Goal: Task Accomplishment & Management: Manage account settings

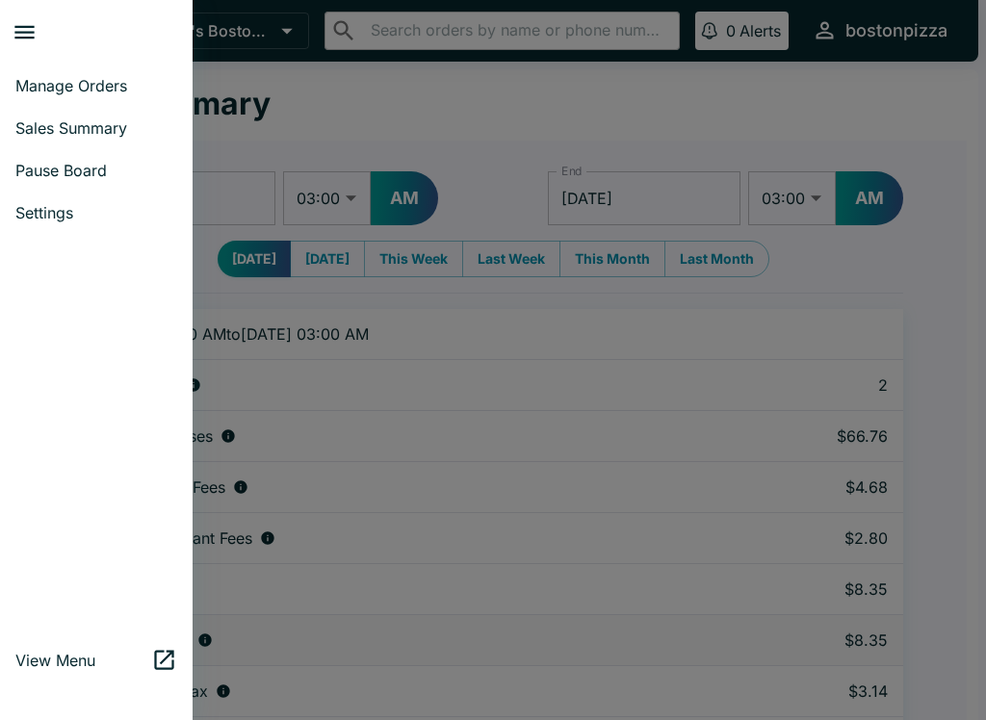
select select "03:00"
click at [66, 86] on span "Manage Orders" at bounding box center [96, 85] width 162 height 19
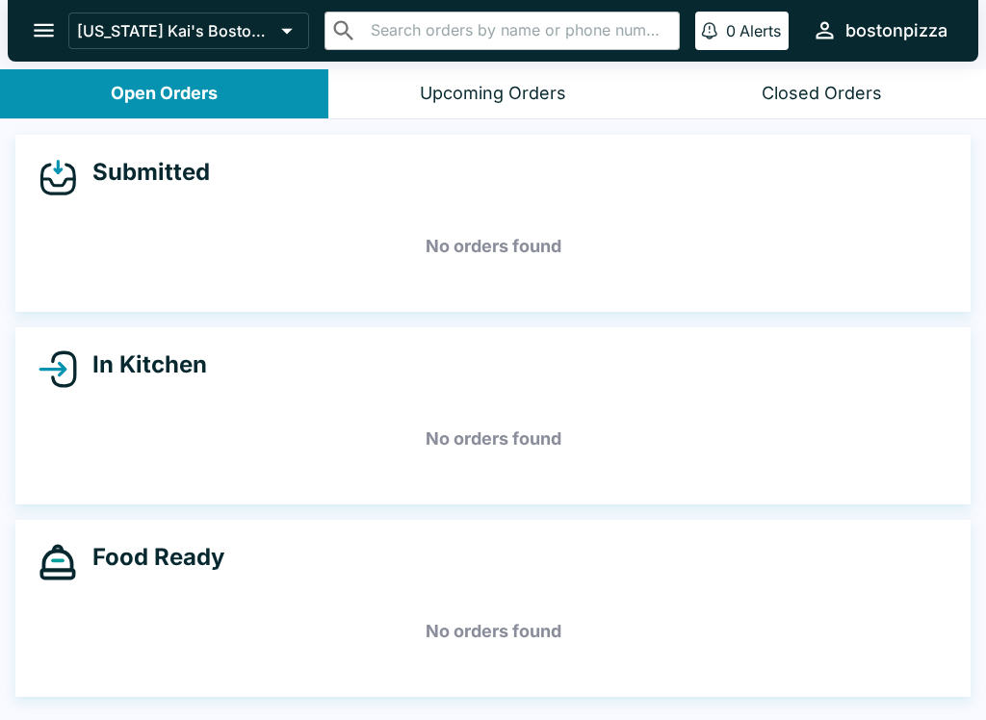
click at [512, 107] on button "Upcoming Orders" at bounding box center [492, 93] width 328 height 49
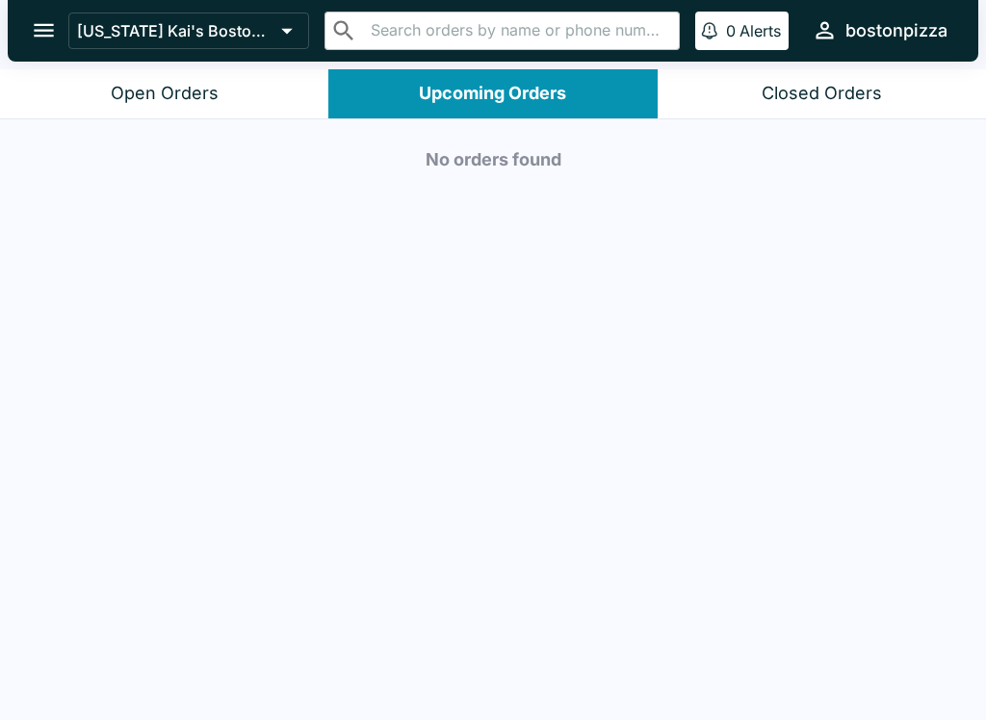
click at [799, 96] on div "Closed Orders" at bounding box center [822, 94] width 120 height 22
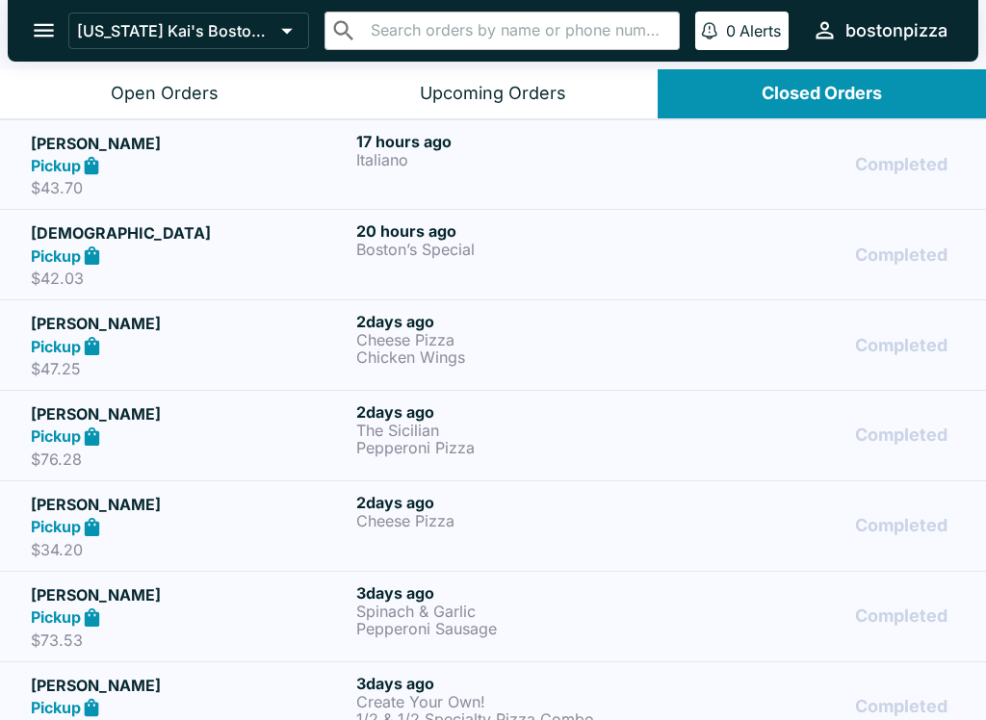
click at [201, 79] on button "Open Orders" at bounding box center [164, 93] width 328 height 49
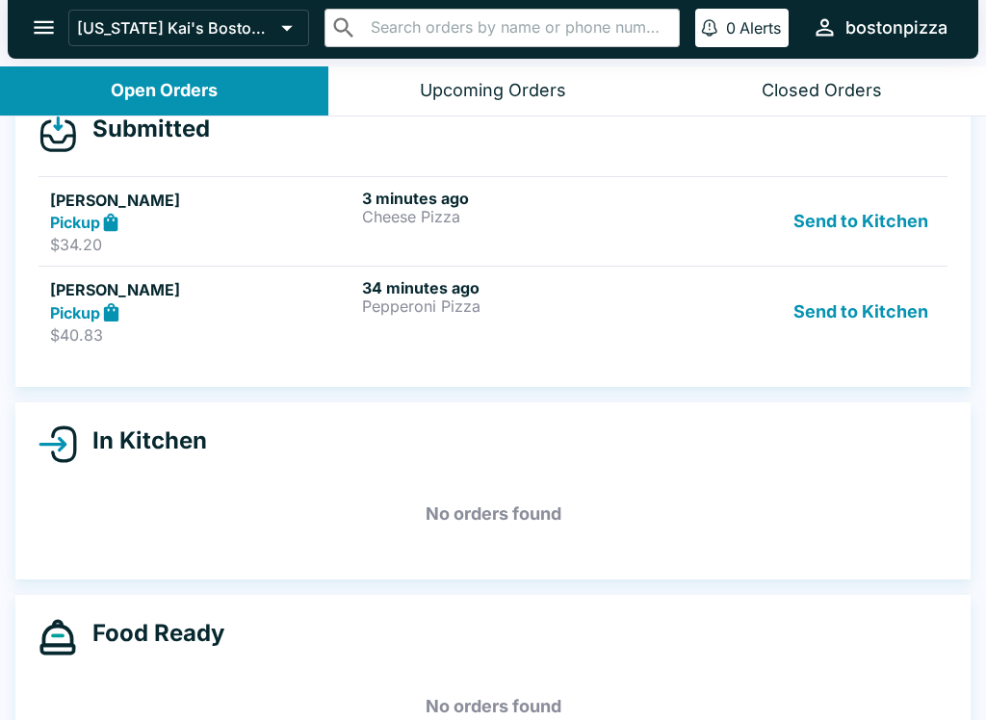
scroll to position [41, 0]
click at [829, 332] on button "Send to Kitchen" at bounding box center [861, 310] width 150 height 66
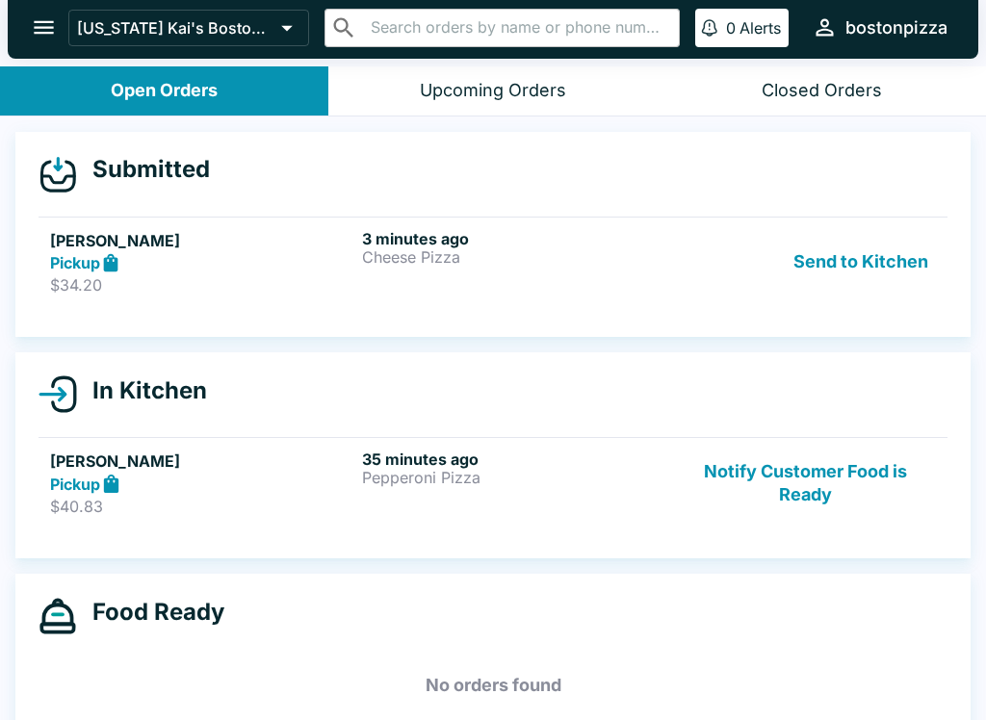
scroll to position [0, 0]
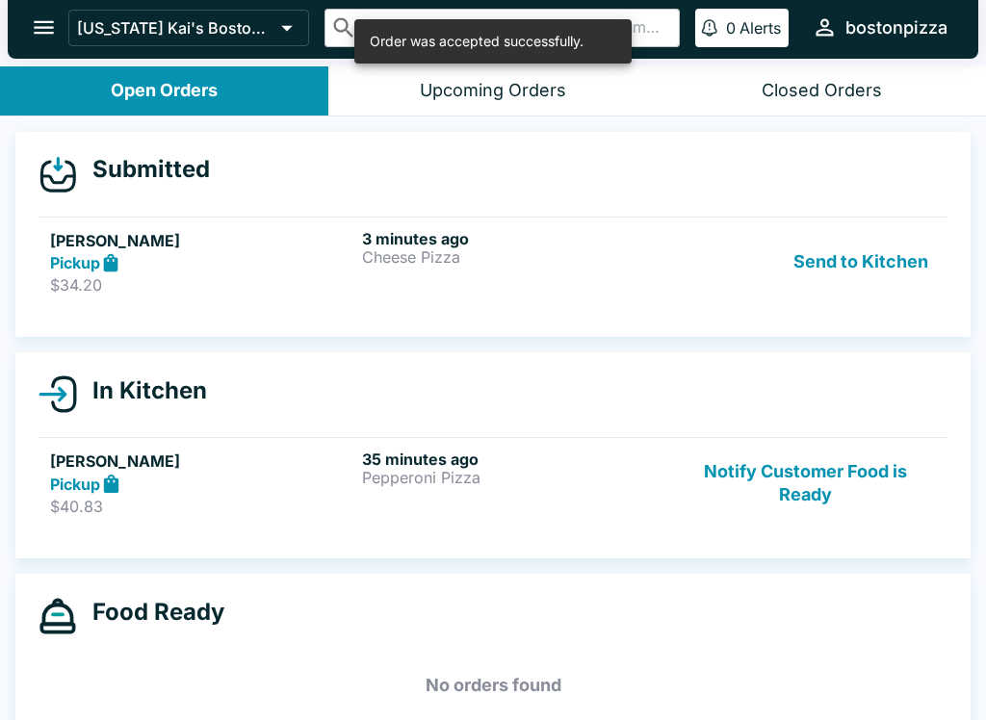
click at [826, 248] on button "Send to Kitchen" at bounding box center [861, 262] width 150 height 66
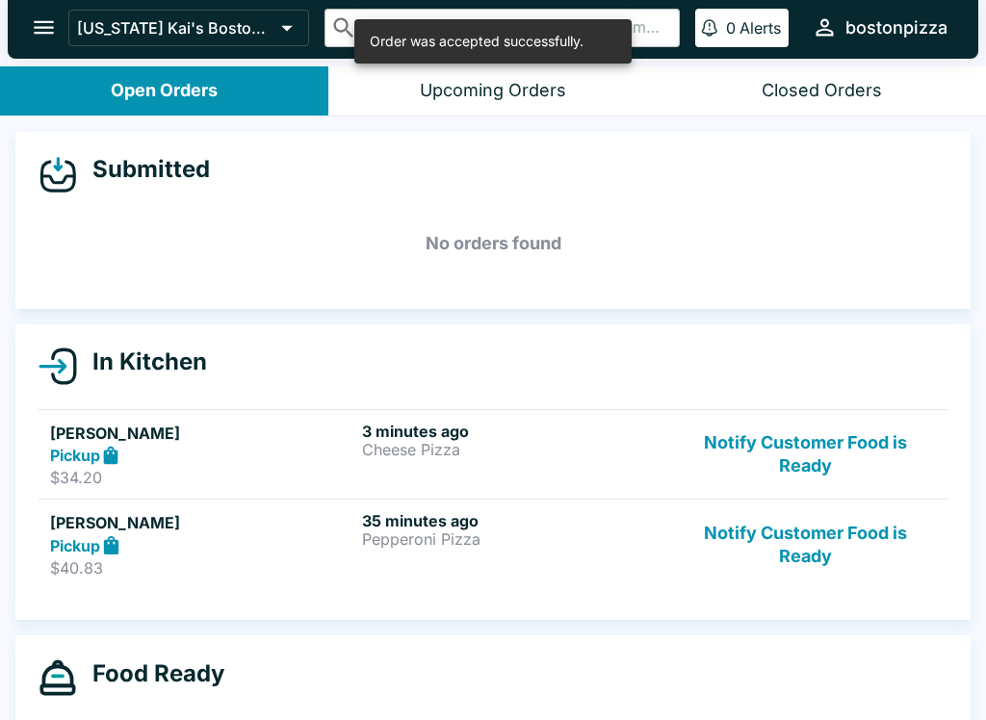
click at [205, 459] on div "Pickup" at bounding box center [202, 456] width 304 height 22
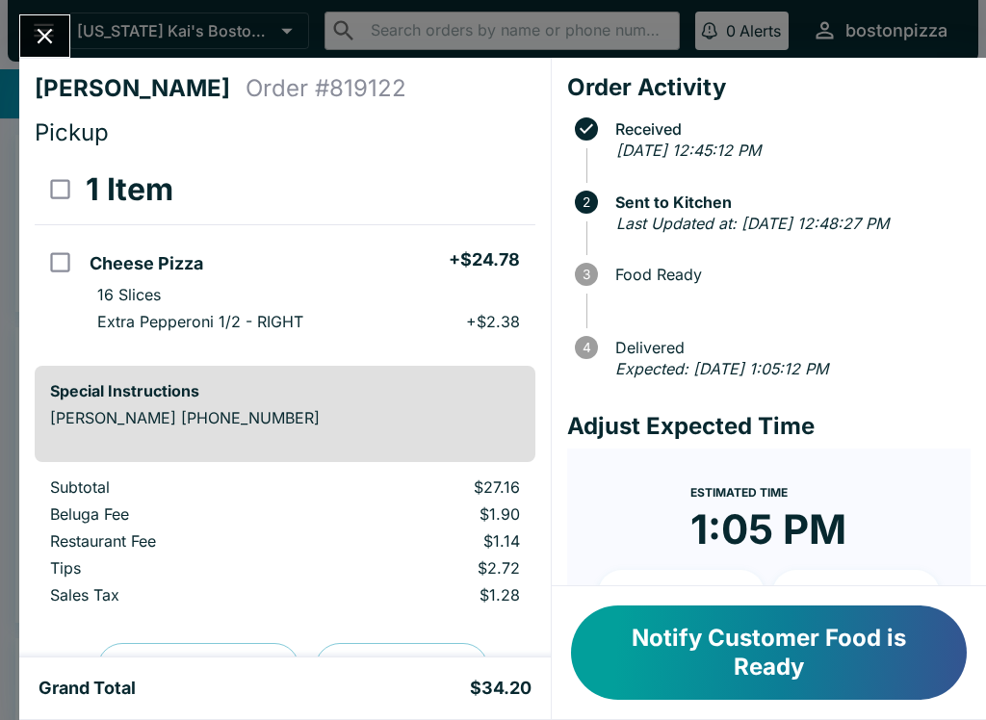
click at [45, 24] on icon "Close" at bounding box center [45, 36] width 26 height 26
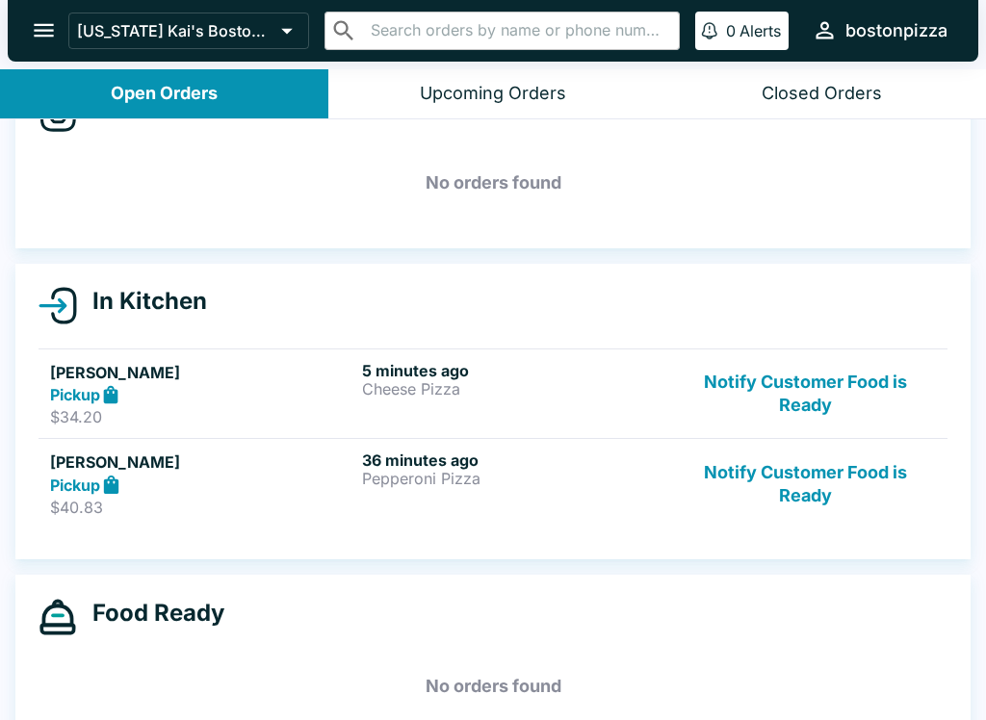
scroll to position [62, 0]
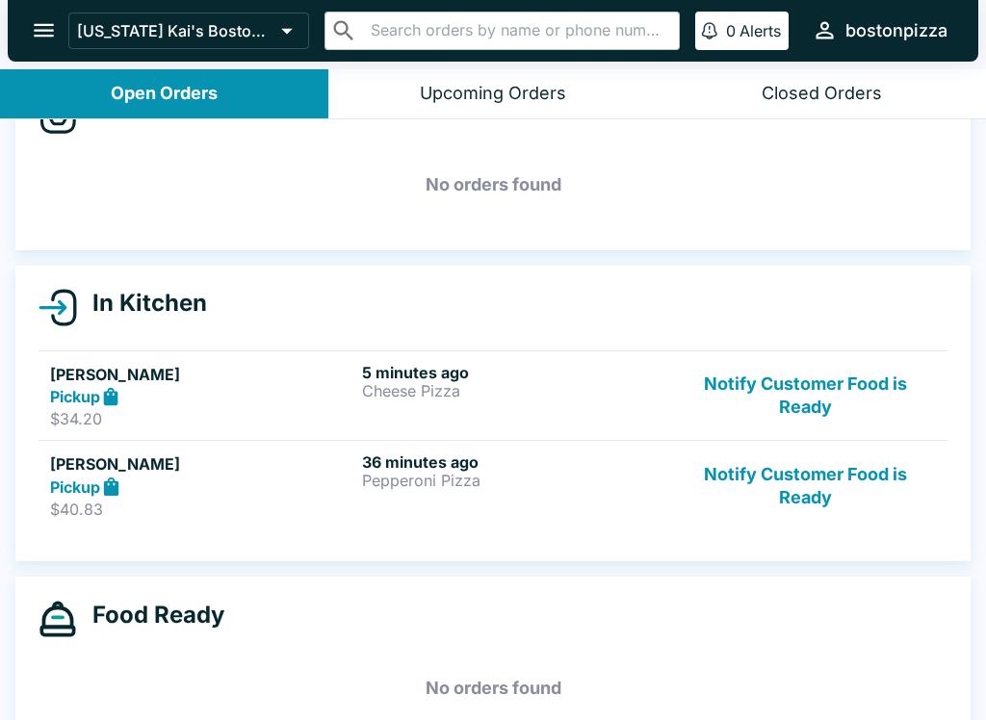
click at [331, 503] on p "$40.83" at bounding box center [202, 509] width 304 height 19
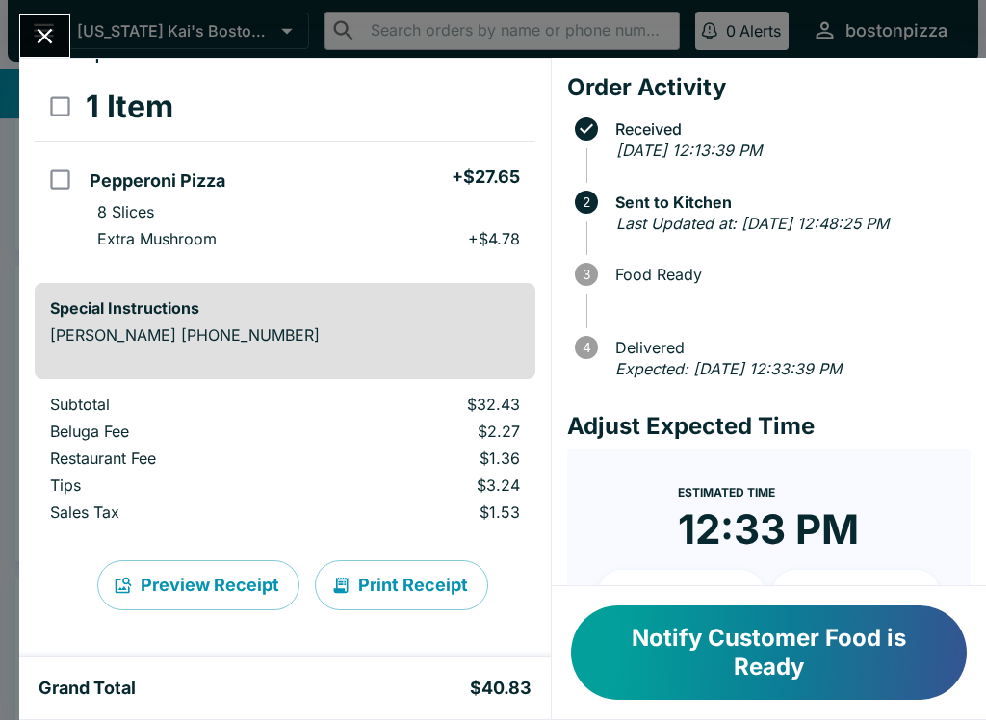
scroll to position [83, 0]
click at [43, 4] on div "[PERSON_NAME] Order # 800195 Pickup 1 Item Pepperoni Pizza + $27.65 8 Slices Ex…" at bounding box center [493, 360] width 986 height 720
click at [43, 3] on div "[US_STATE] Kai's Boston Pizza ​ ​ 0 Alerts bostonpizza" at bounding box center [493, 31] width 971 height 62
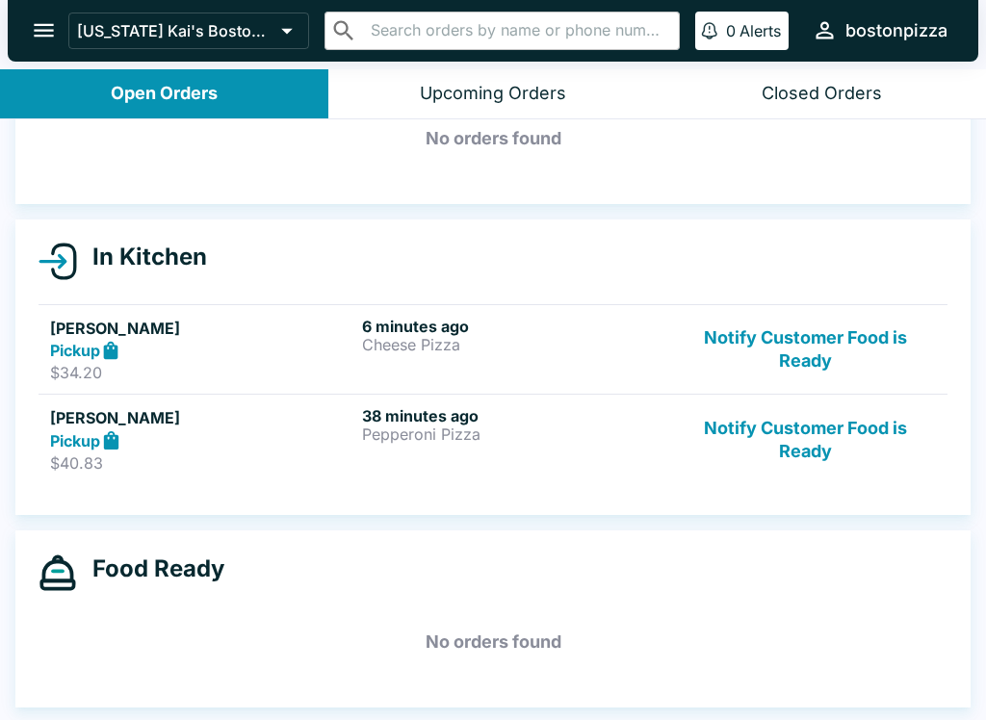
scroll to position [108, 0]
click at [498, 61] on div "[US_STATE] Kai's Boston Pizza ​ ​ 0 Alerts bostonpizza" at bounding box center [493, 31] width 971 height 62
click at [58, 20] on button "open drawer" at bounding box center [43, 30] width 49 height 49
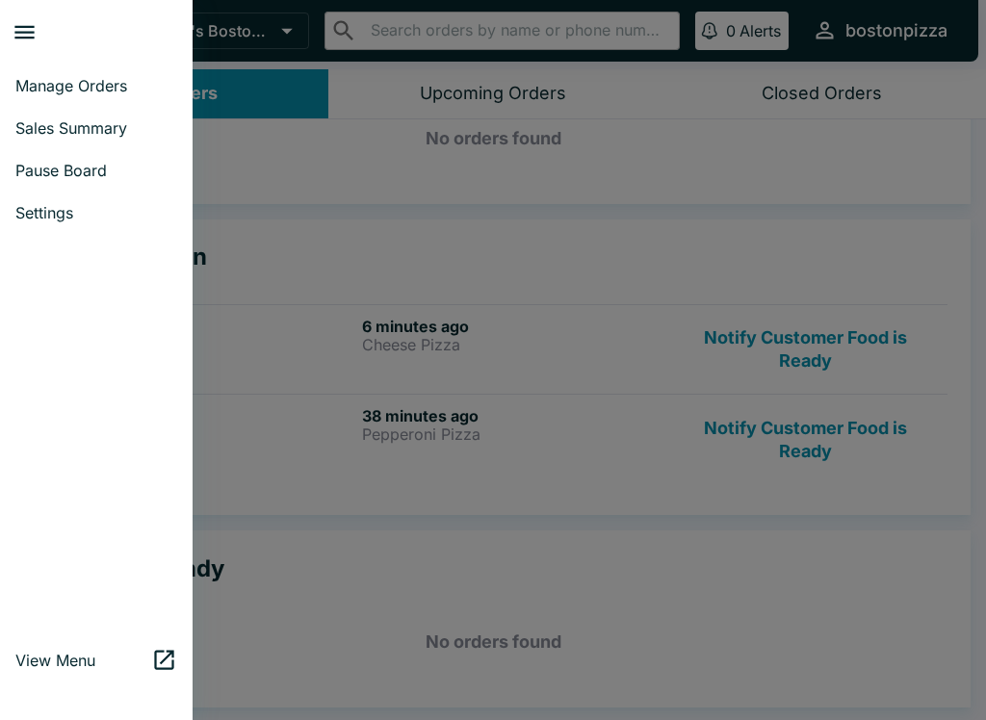
click at [33, 76] on span "Manage Orders" at bounding box center [96, 85] width 162 height 19
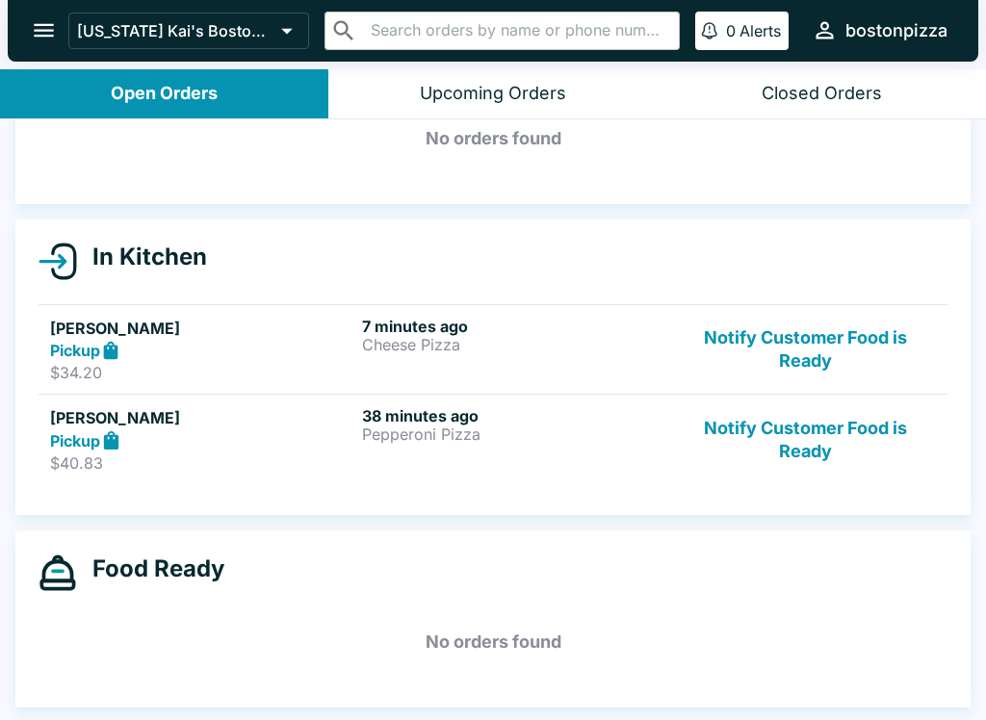
click at [132, 373] on p "$34.20" at bounding box center [202, 372] width 304 height 19
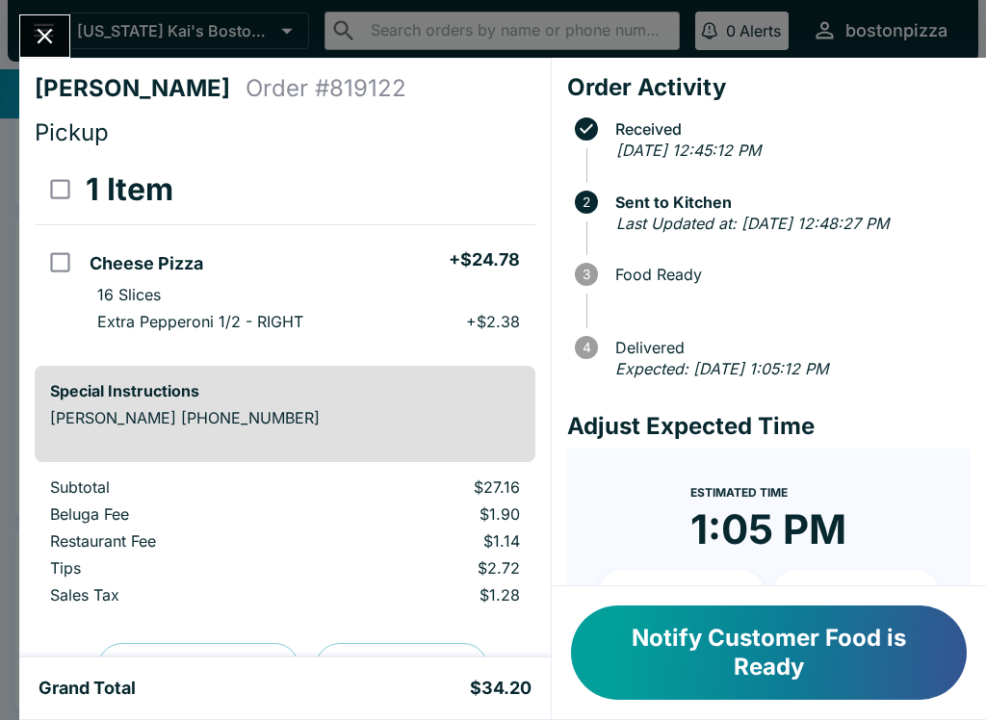
scroll to position [-1, 0]
click at [45, 33] on icon "Close" at bounding box center [45, 36] width 26 height 26
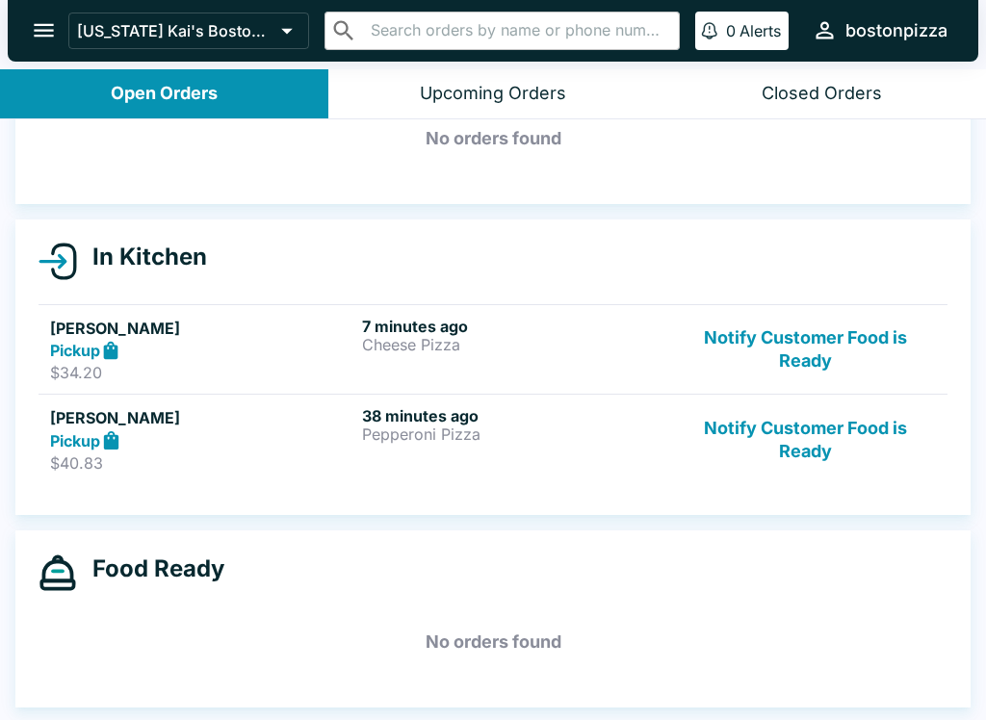
scroll to position [3, 0]
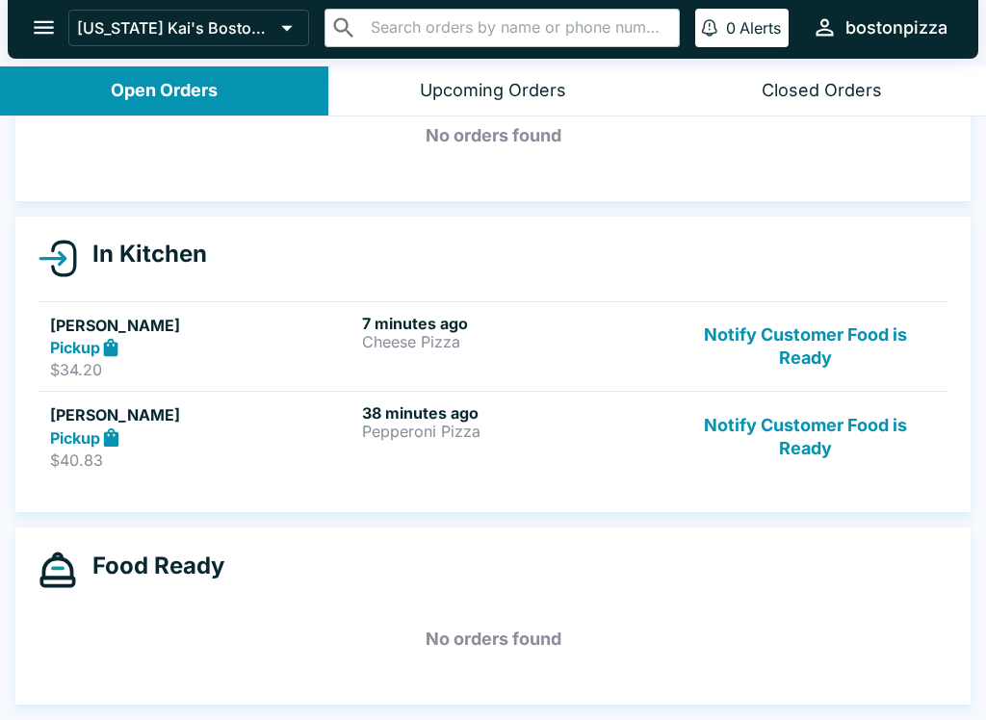
click at [881, 91] on button "Closed Orders" at bounding box center [822, 90] width 328 height 49
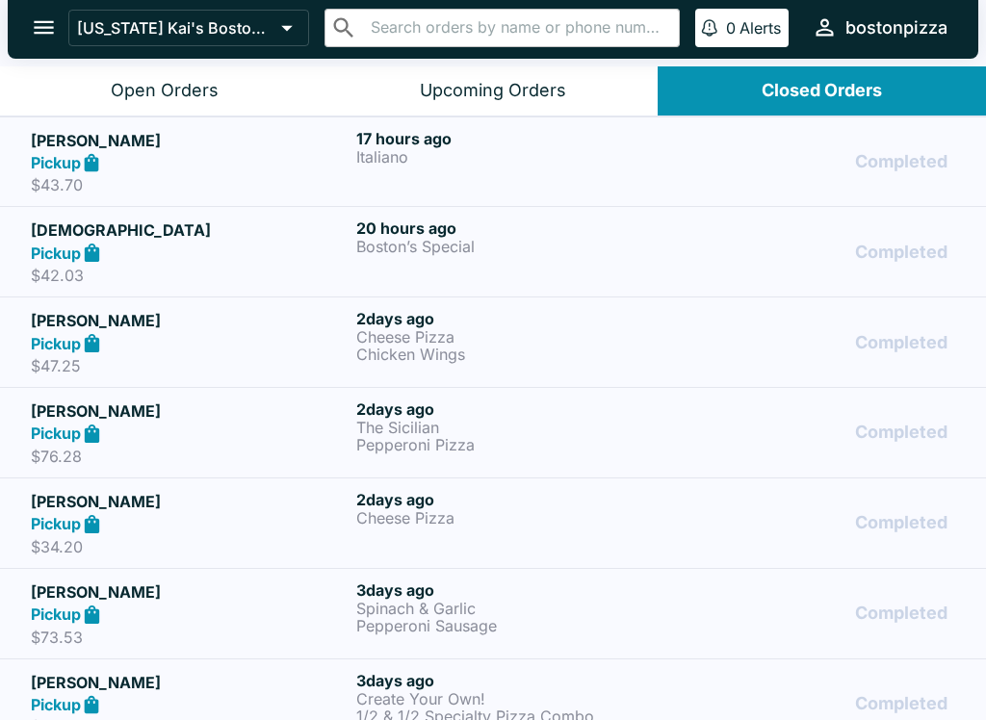
click at [101, 178] on p "$43.70" at bounding box center [190, 184] width 318 height 19
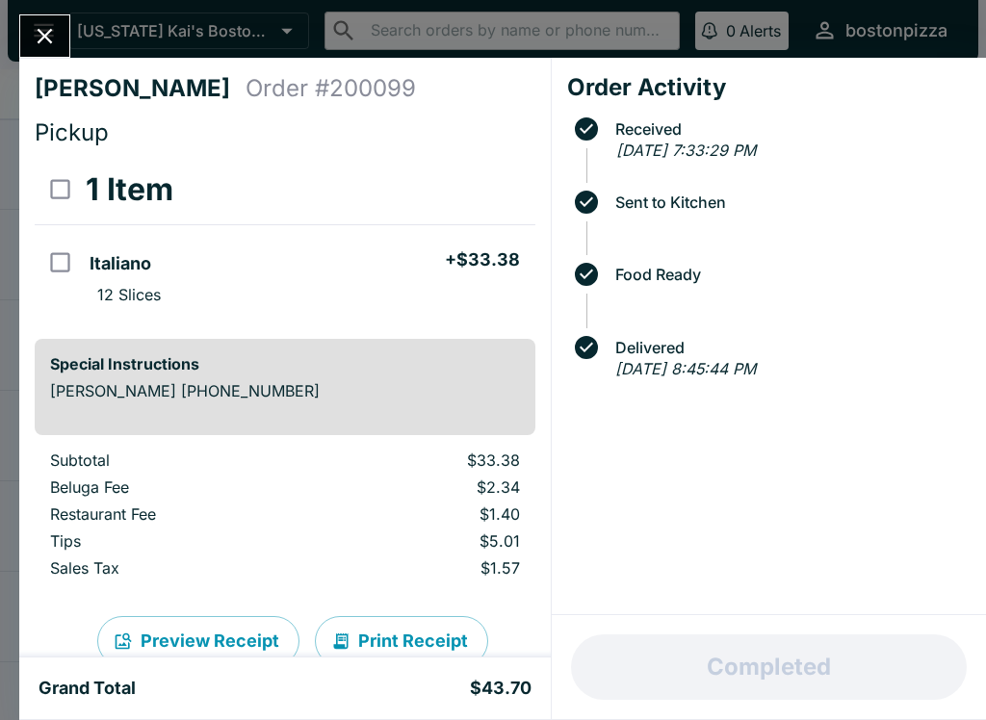
click at [48, 35] on icon "Close" at bounding box center [45, 36] width 15 height 15
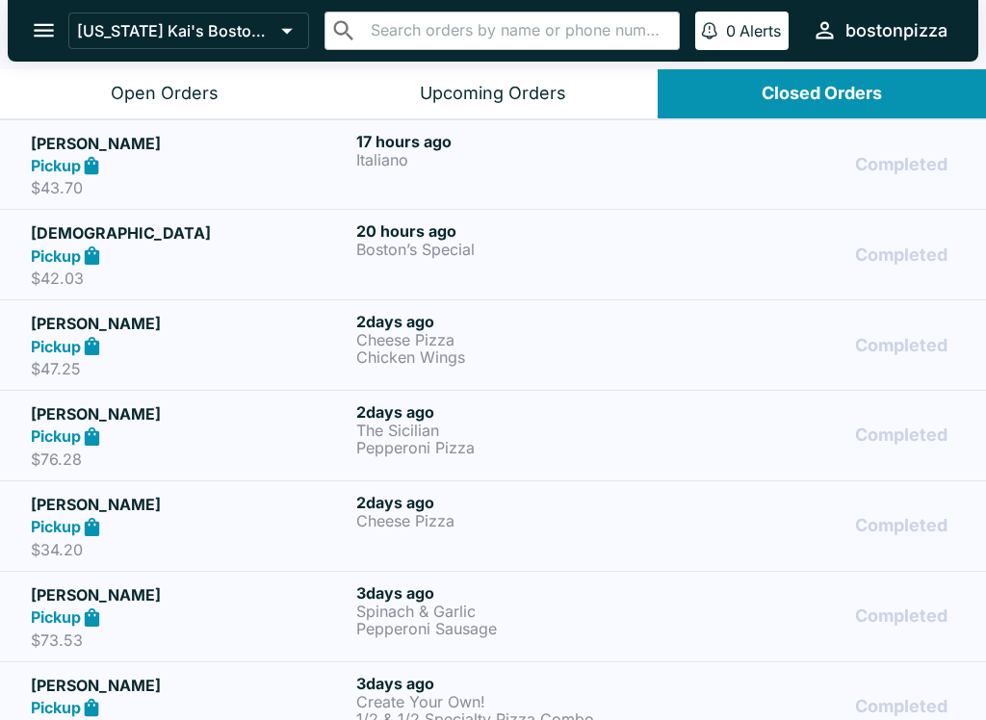
click at [144, 107] on button "Open Orders" at bounding box center [164, 93] width 328 height 49
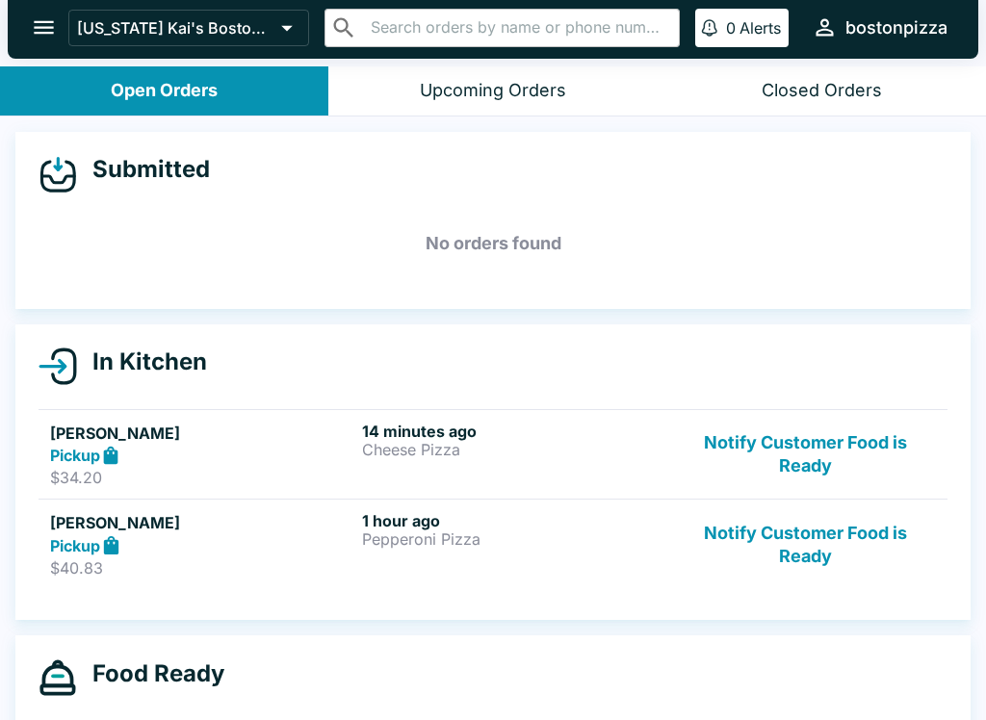
scroll to position [0, 0]
click at [788, 565] on button "Notify Customer Food is Ready" at bounding box center [805, 544] width 261 height 66
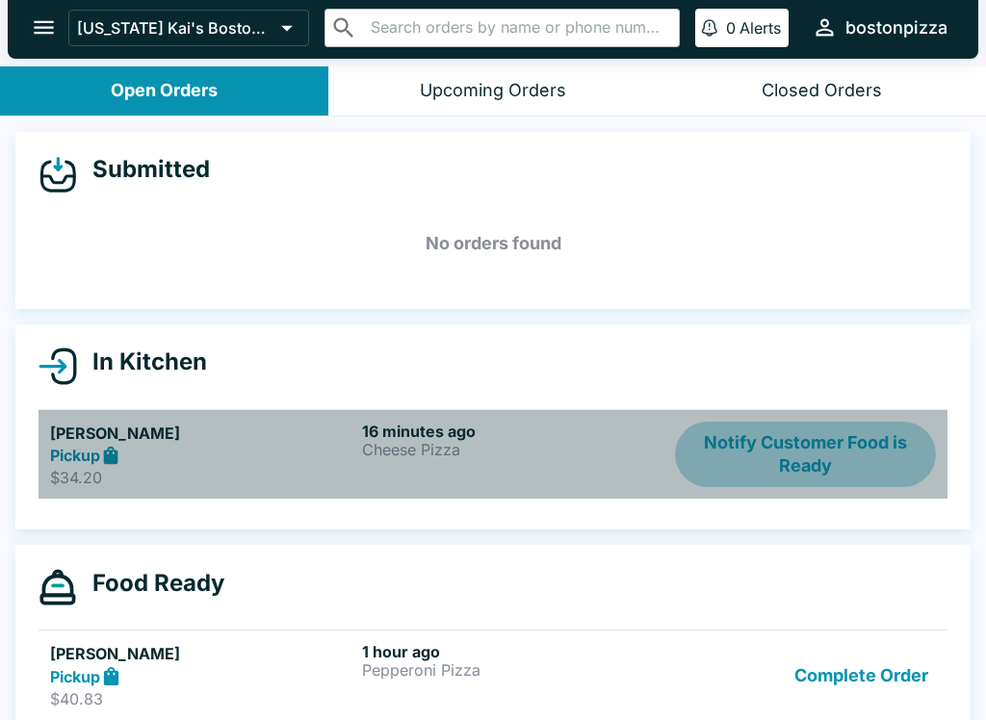
click at [821, 449] on button "Notify Customer Food is Ready" at bounding box center [805, 455] width 261 height 66
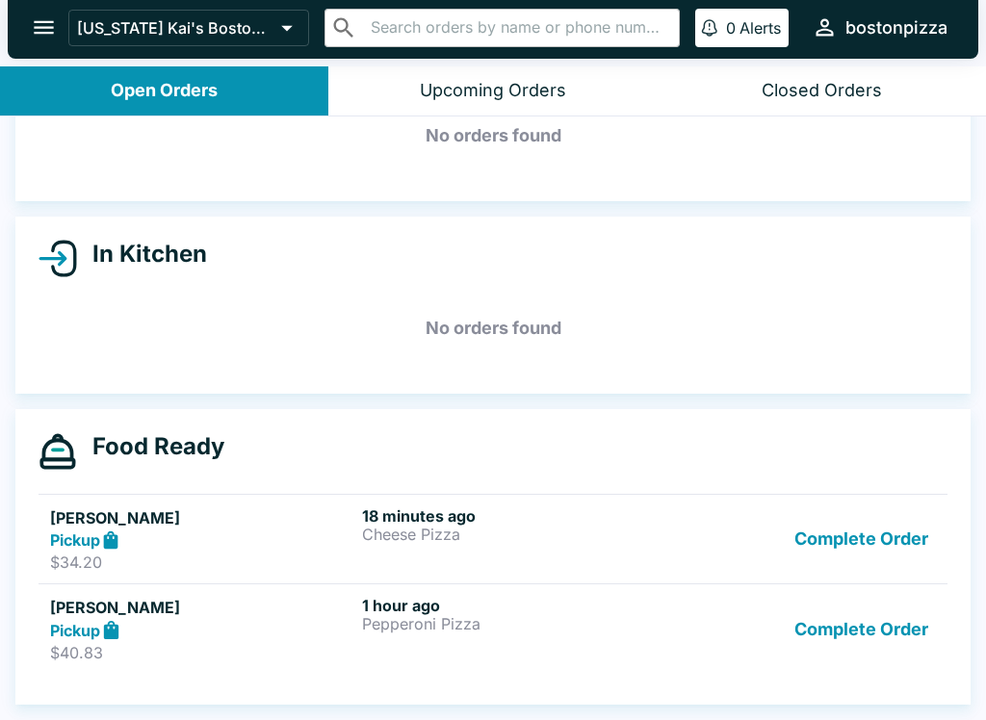
scroll to position [110, 0]
click at [880, 644] on button "Complete Order" at bounding box center [861, 629] width 149 height 66
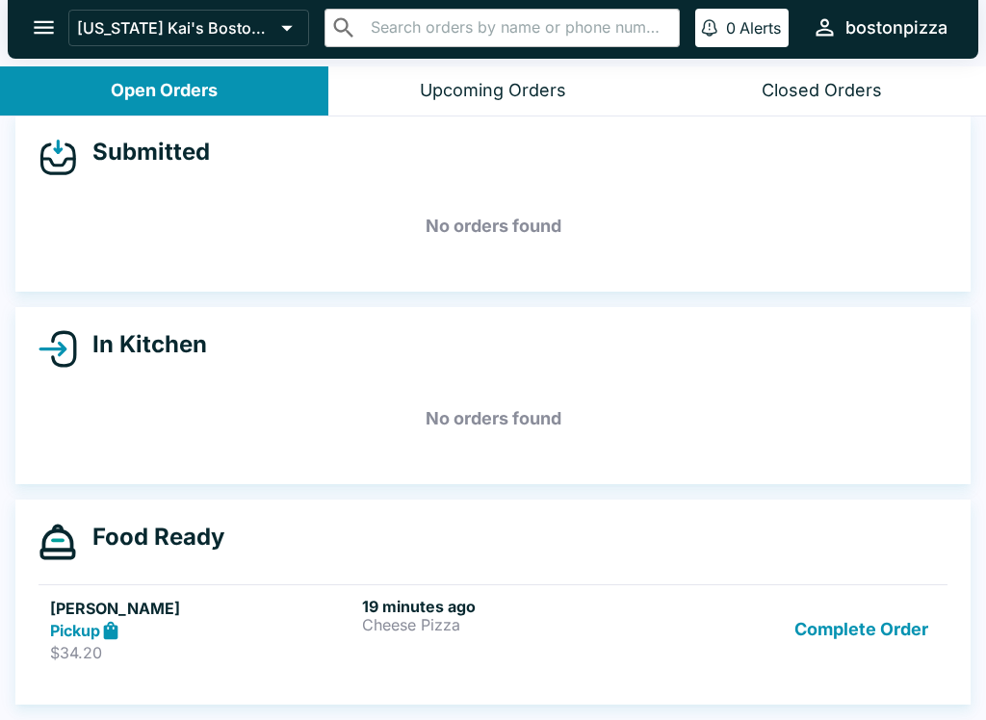
click at [883, 637] on div "Submitted No orders found In Kitchen No orders found Food Ready [PERSON_NAME] P…" at bounding box center [493, 419] width 986 height 605
click at [858, 641] on div "Submitted No orders found In Kitchen No orders found Food Ready [PERSON_NAME] P…" at bounding box center [493, 419] width 986 height 605
click at [878, 599] on div "Food Ready [PERSON_NAME] Pickup $34.20 19 minutes ago Cheese Pizza Complete Ord…" at bounding box center [492, 603] width 955 height 206
click at [868, 641] on div "Submitted No orders found In Kitchen No orders found Food Ready [PERSON_NAME] P…" at bounding box center [493, 419] width 986 height 605
click at [846, 633] on div "Submitted No orders found In Kitchen No orders found Food Ready [PERSON_NAME] P…" at bounding box center [493, 419] width 986 height 605
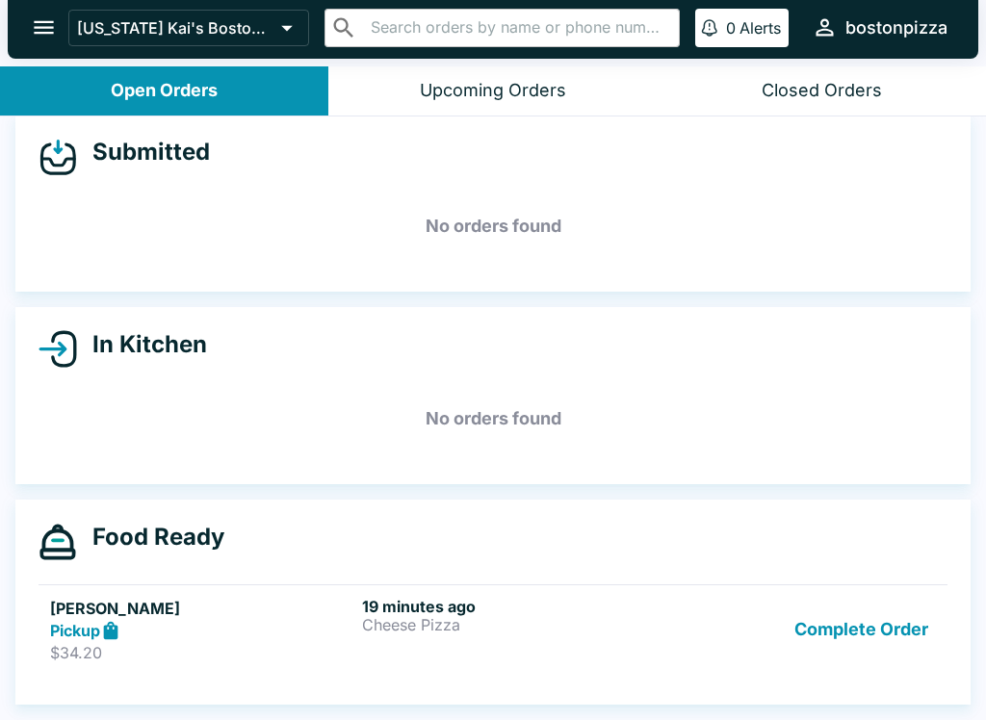
click at [858, 634] on div "Submitted No orders found In Kitchen No orders found Food Ready [PERSON_NAME] P…" at bounding box center [493, 419] width 986 height 605
click at [914, 617] on div "Submitted No orders found In Kitchen No orders found Food Ready [PERSON_NAME] P…" at bounding box center [493, 419] width 986 height 605
click at [876, 626] on div "Submitted No orders found In Kitchen No orders found Food Ready [PERSON_NAME] P…" at bounding box center [493, 419] width 986 height 605
click at [851, 648] on div "Submitted No orders found In Kitchen No orders found Food Ready [PERSON_NAME] P…" at bounding box center [493, 419] width 986 height 605
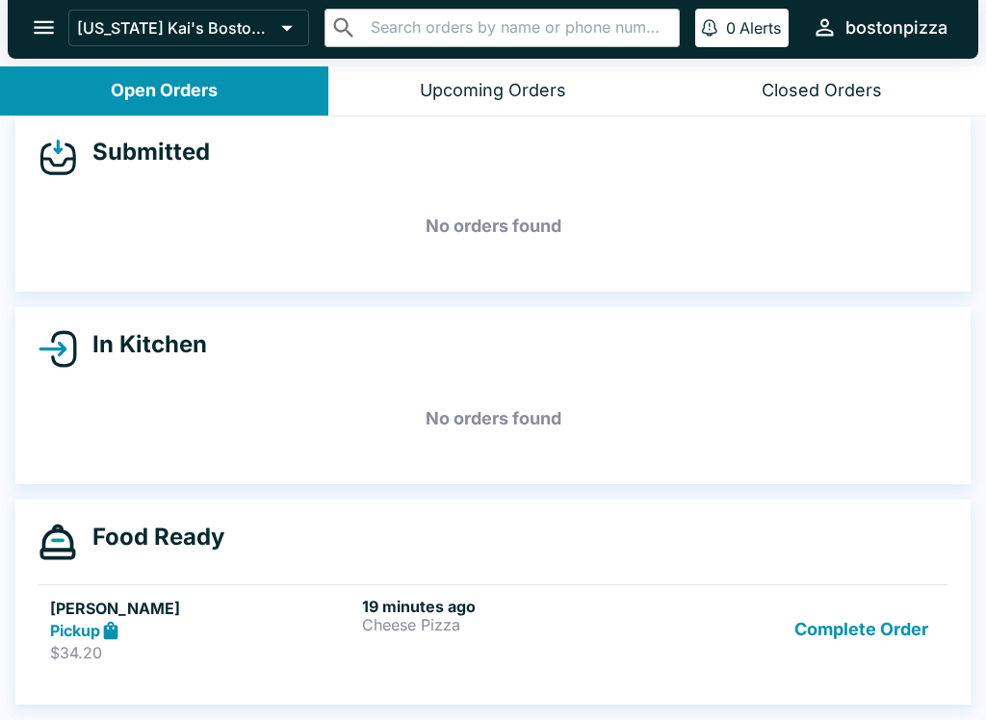
click at [128, 626] on div "Submitted No orders found In Kitchen No orders found Food Ready [PERSON_NAME] P…" at bounding box center [493, 419] width 986 height 605
click at [868, 597] on button "Complete Order" at bounding box center [861, 630] width 149 height 66
